Goal: Task Accomplishment & Management: Manage account settings

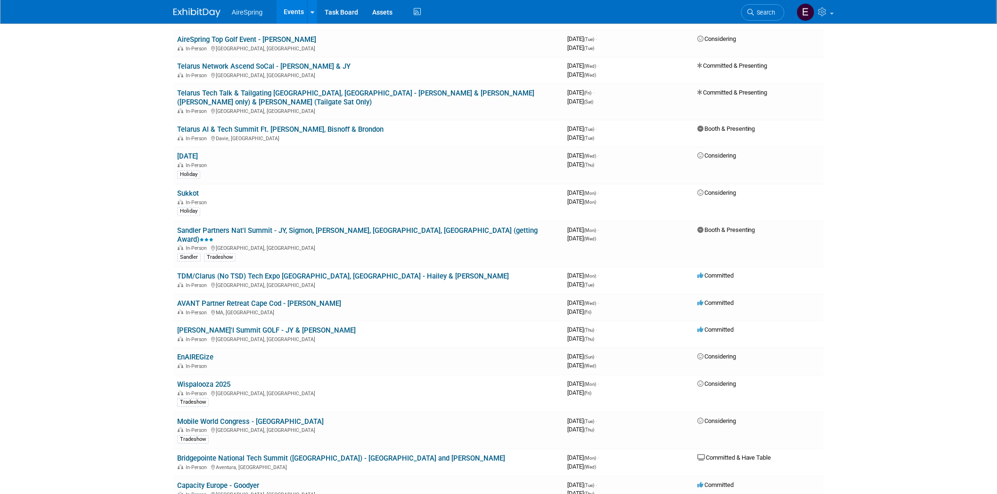
click at [321, 272] on link "TDM/Clarus (No TSD) Tech Expo [GEOGRAPHIC_DATA], [GEOGRAPHIC_DATA] - Hailey & […" at bounding box center [343, 276] width 332 height 8
click at [281, 272] on link "TDM/Clarus (No TSD) Tech Expo [GEOGRAPHIC_DATA], [GEOGRAPHIC_DATA] - Hailey & […" at bounding box center [343, 276] width 332 height 8
click at [254, 326] on link "[PERSON_NAME]'l Summit GOLF - JY & [PERSON_NAME]" at bounding box center [266, 330] width 178 height 8
click at [244, 326] on link "[PERSON_NAME]'l Summit GOLF - JY & [PERSON_NAME]" at bounding box center [266, 330] width 178 height 8
click at [237, 326] on link "[PERSON_NAME]'l Summit GOLF - JY & [PERSON_NAME]" at bounding box center [266, 330] width 178 height 8
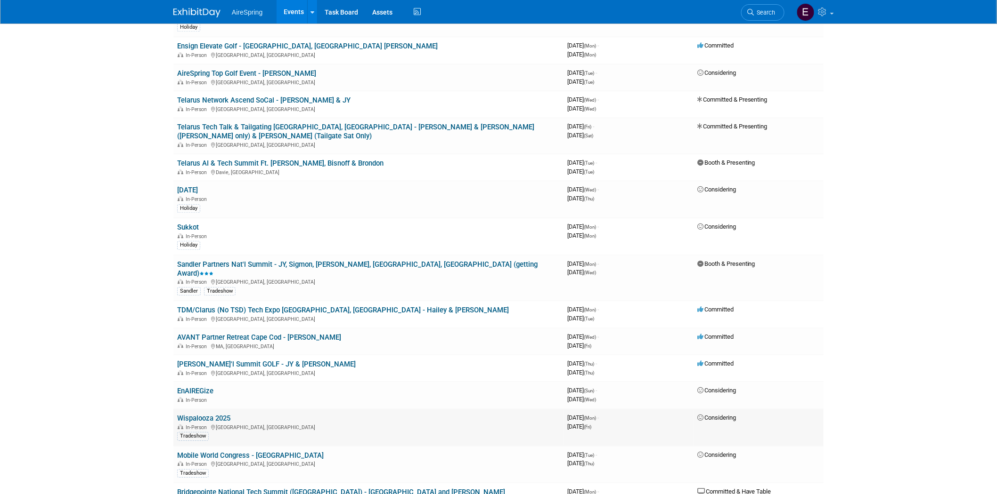
scroll to position [889, 0]
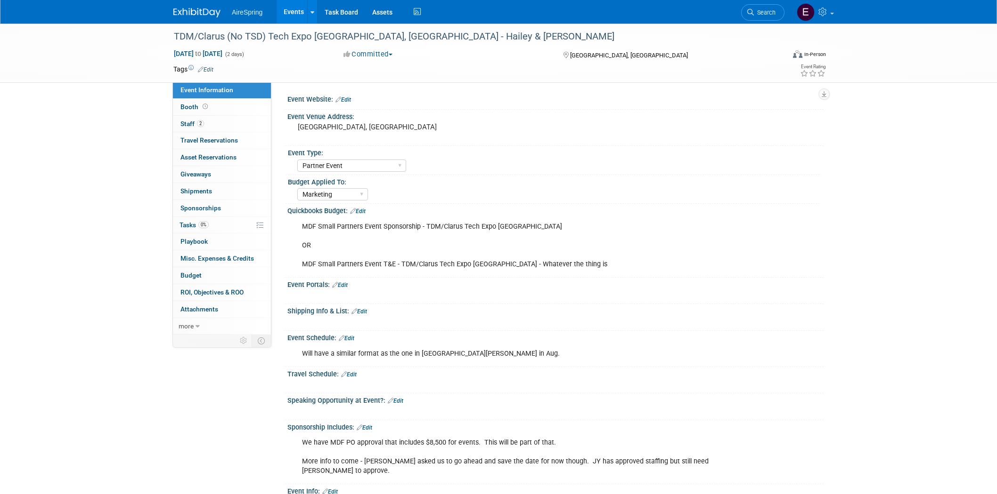
select select "Partner Event"
select select "Marketing"
click at [190, 125] on span "Staff 2" at bounding box center [192, 124] width 24 height 8
select select "Partner Event"
select select "Marketing"
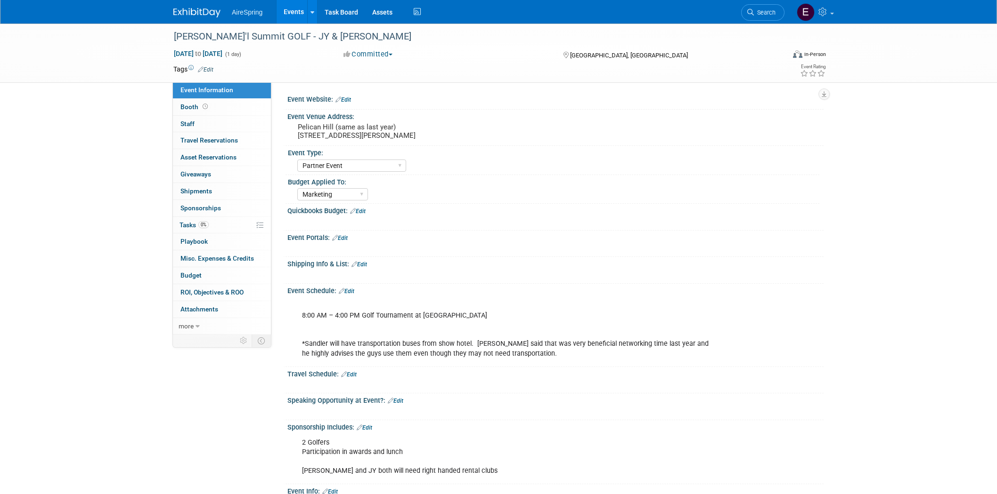
select select "Partner Event"
select select "Marketing"
click at [194, 123] on link "0 Staff 0" at bounding box center [222, 124] width 98 height 16
select select "Partner Event"
select select "Marketing"
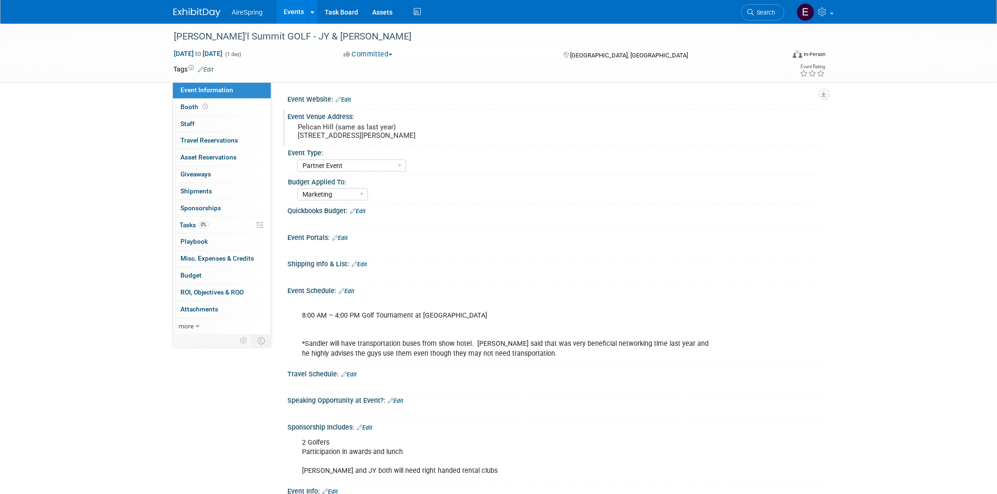
drag, startPoint x: 297, startPoint y: 126, endPoint x: 437, endPoint y: 137, distance: 139.8
click at [437, 137] on pre "Pelican Hill (same as last year) [STREET_ADDRESS][PERSON_NAME]" at bounding box center [399, 131] width 203 height 17
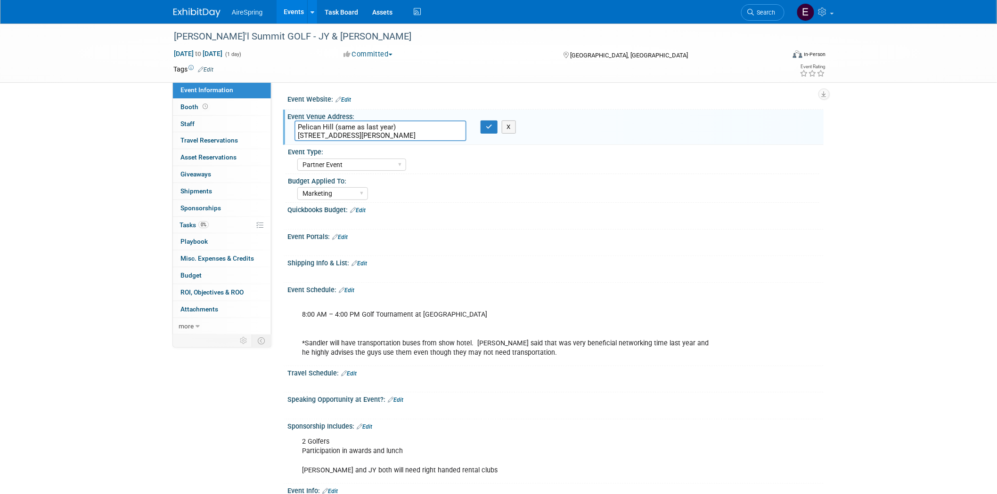
click at [65, 191] on div "Sandler Nat'l Summit GOLF - JY & Sigmon Oct 9, 2025 to Oct 9, 2025 (1 day) Oct …" at bounding box center [498, 321] width 997 height 595
click at [295, 126] on textarea "Pelican Hill (same as last year) [STREET_ADDRESS][PERSON_NAME]" at bounding box center [380, 131] width 172 height 21
click at [331, 125] on textarea "Pelican Hill (same as last year) [STREET_ADDRESS][PERSON_NAME]" at bounding box center [380, 131] width 172 height 21
drag, startPoint x: 296, startPoint y: 124, endPoint x: 332, endPoint y: 126, distance: 36.3
click at [332, 126] on textarea "Pelican Hill (same as last year) [STREET_ADDRESS][PERSON_NAME]" at bounding box center [380, 131] width 172 height 21
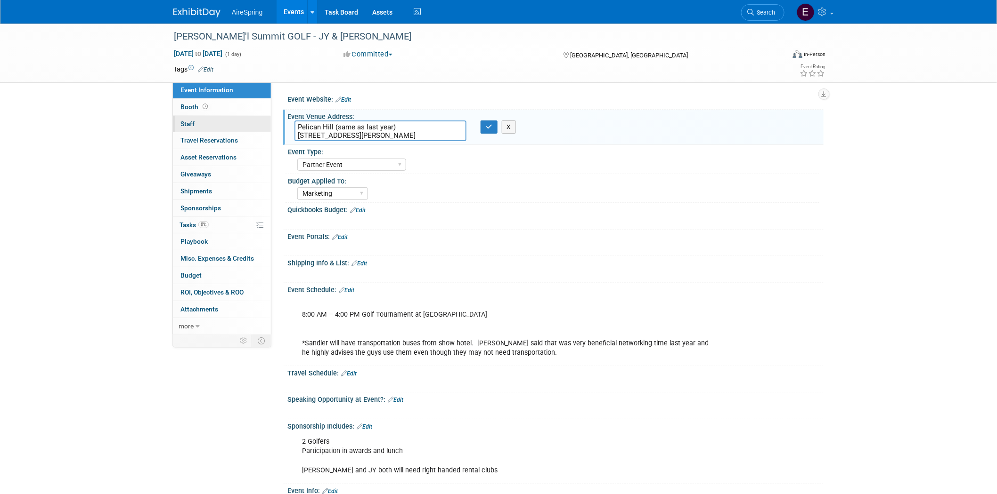
click at [187, 126] on span "Staff 0" at bounding box center [187, 124] width 14 height 8
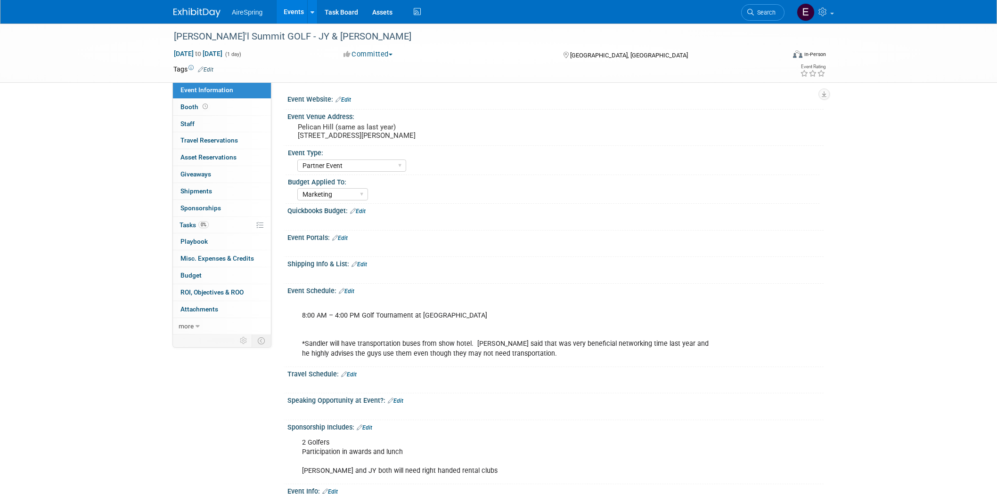
select select "Partner Event"
select select "Marketing"
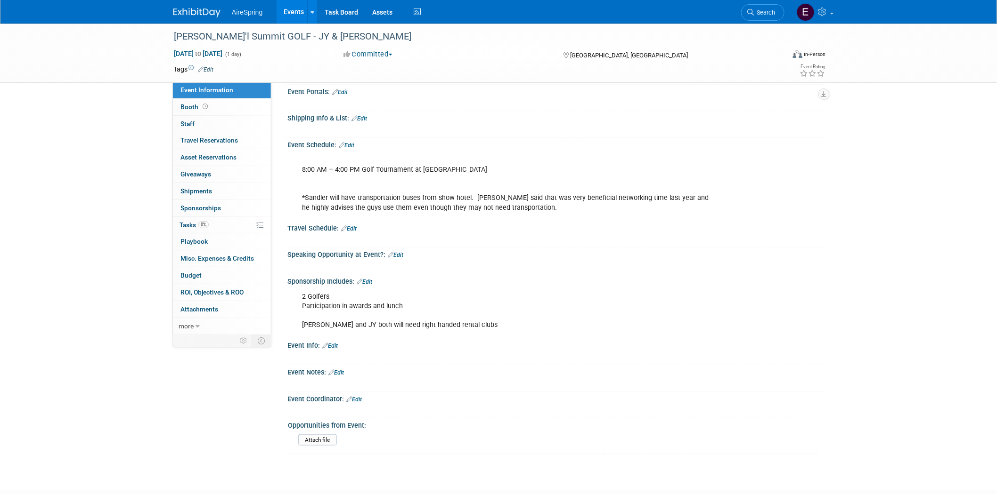
scroll to position [157, 0]
